Goal: Task Accomplishment & Management: Use online tool/utility

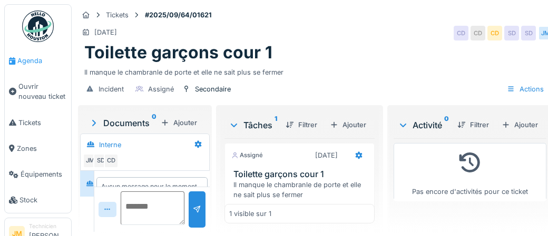
scroll to position [25, 0]
click at [32, 62] on span "Agenda" at bounding box center [42, 61] width 50 height 10
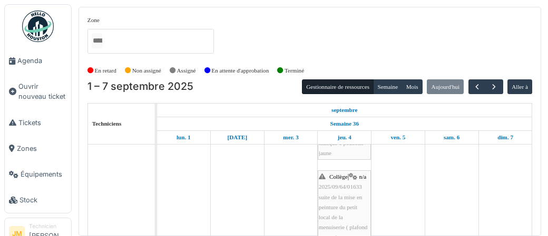
scroll to position [143, 0]
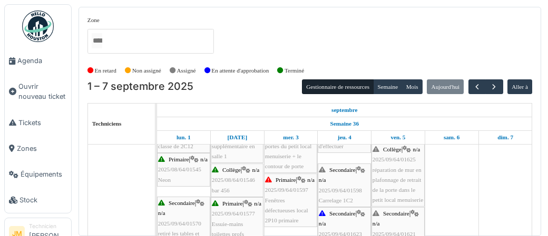
click at [394, 181] on span "réparation de mur en plafonnage de retrait de la porte dans le petit local menu…" at bounding box center [397, 185] width 51 height 37
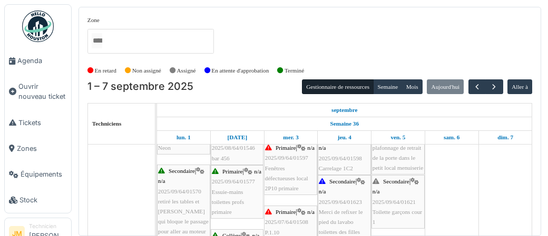
click at [401, 210] on span "Toilette garçons cour 1" at bounding box center [397, 217] width 50 height 16
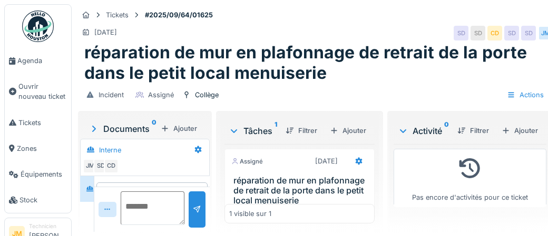
scroll to position [30, 0]
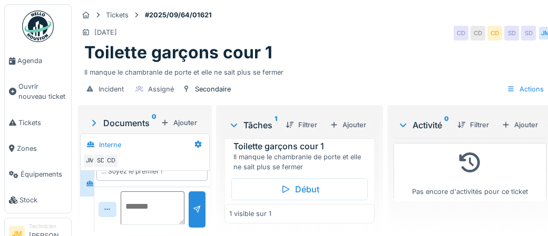
scroll to position [33, 0]
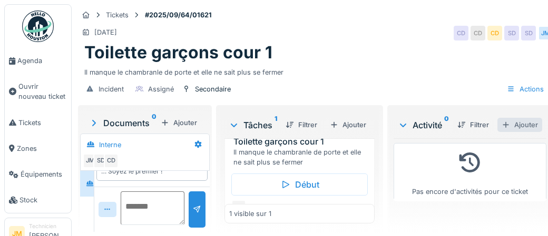
click at [515, 124] on div "Ajouter" at bounding box center [519, 125] width 45 height 14
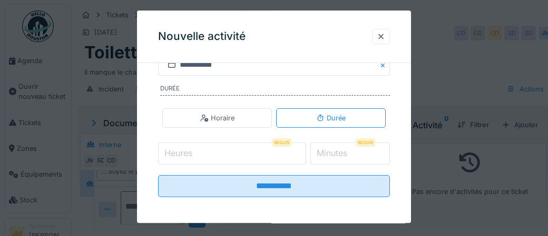
scroll to position [221, 0]
click at [202, 153] on input "Heures" at bounding box center [232, 153] width 148 height 22
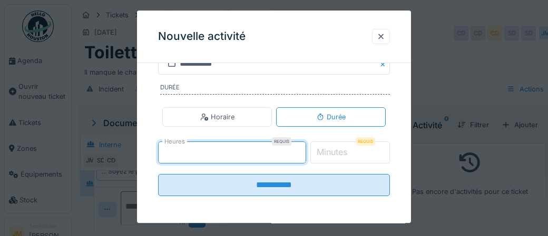
type input "*"
click at [343, 150] on label "Minutes" at bounding box center [331, 152] width 35 height 13
click at [343, 150] on input "*" at bounding box center [350, 153] width 80 height 22
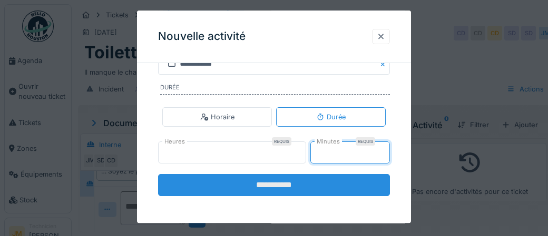
type input "**"
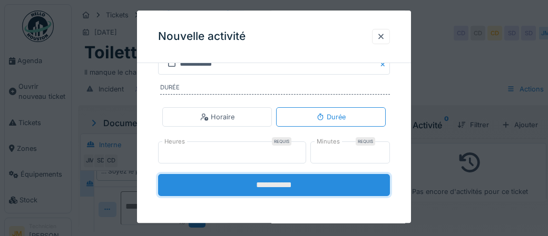
click at [286, 186] on input "**********" at bounding box center [274, 185] width 232 height 22
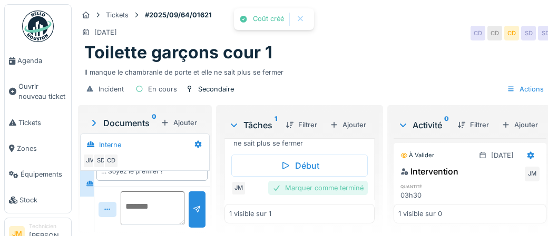
scroll to position [52, 0]
click at [292, 185] on div "Marquer comme terminé" at bounding box center [318, 188] width 100 height 14
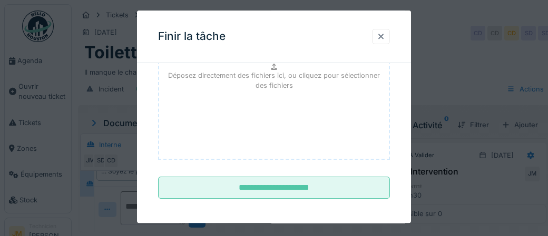
scroll to position [172, 0]
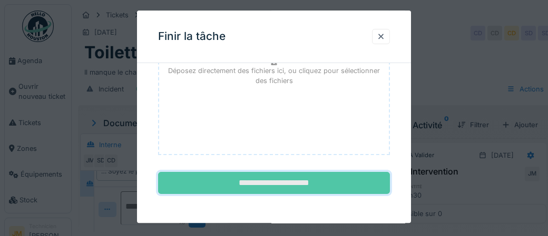
click at [285, 179] on input "**********" at bounding box center [274, 184] width 232 height 22
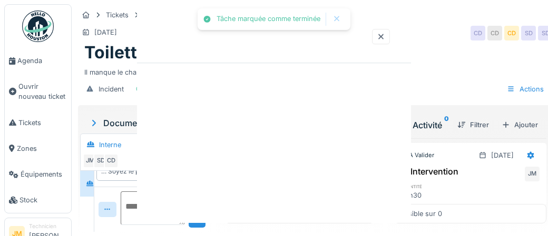
scroll to position [0, 0]
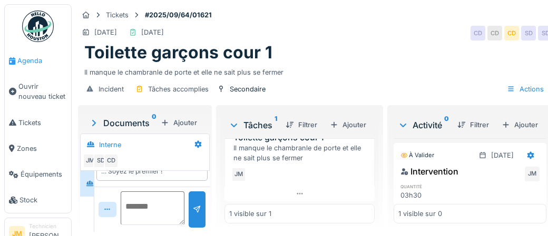
click at [27, 65] on span "Agenda" at bounding box center [42, 61] width 50 height 10
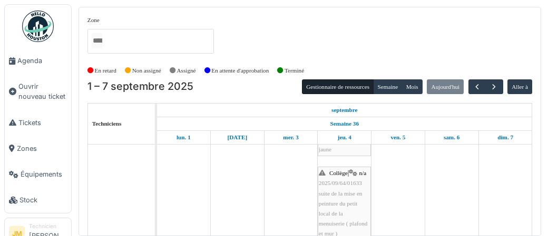
scroll to position [144, 0]
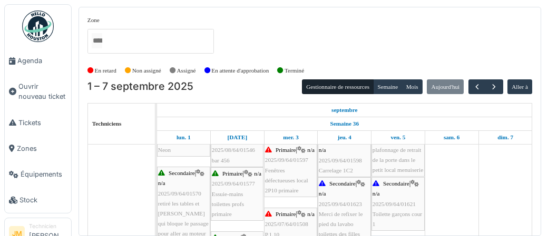
click at [287, 182] on div "Primaire | n/a 2025/09/64/01597 Fenêtres défectueuses local 2P10 primaire" at bounding box center [290, 170] width 51 height 51
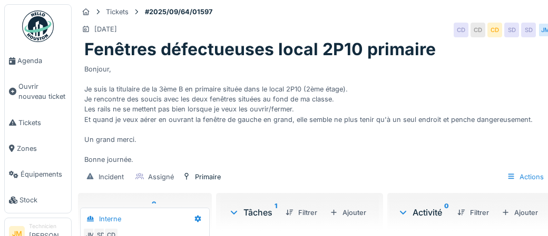
scroll to position [8, 0]
